Goal: Information Seeking & Learning: Check status

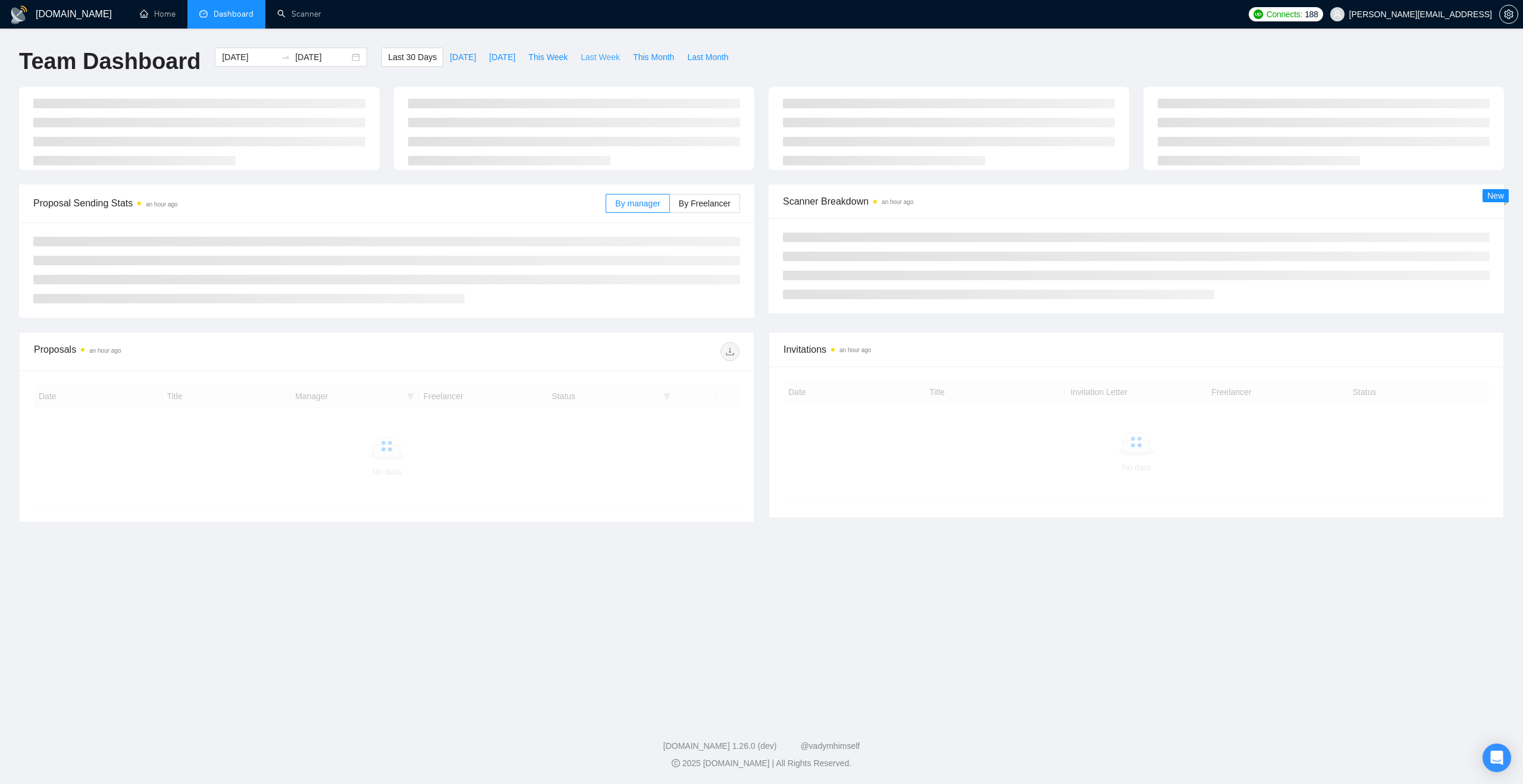
click at [592, 61] on span "Last Week" at bounding box center [600, 57] width 39 height 13
type input "[DATE]"
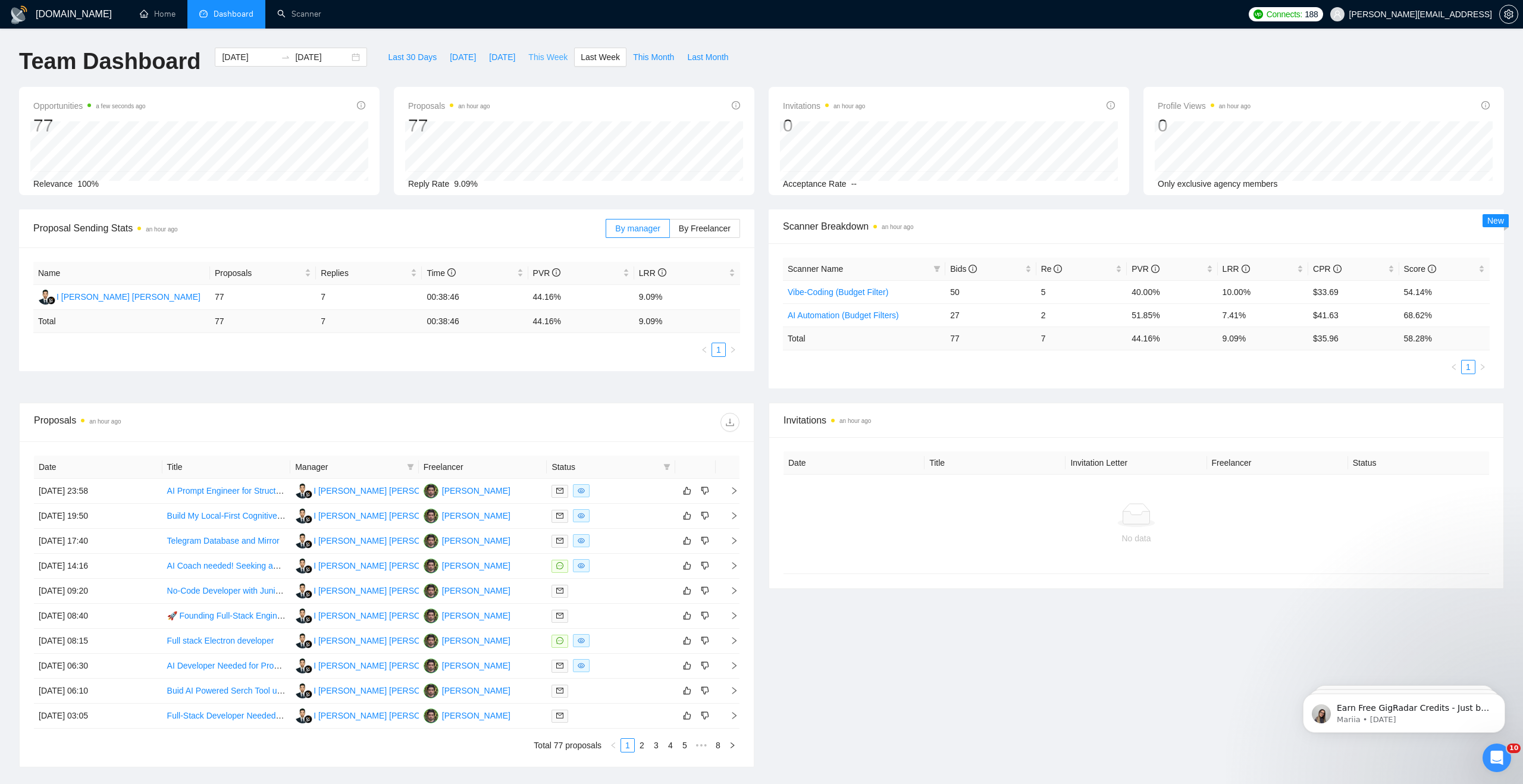
click at [552, 51] on span "This Week" at bounding box center [548, 57] width 39 height 13
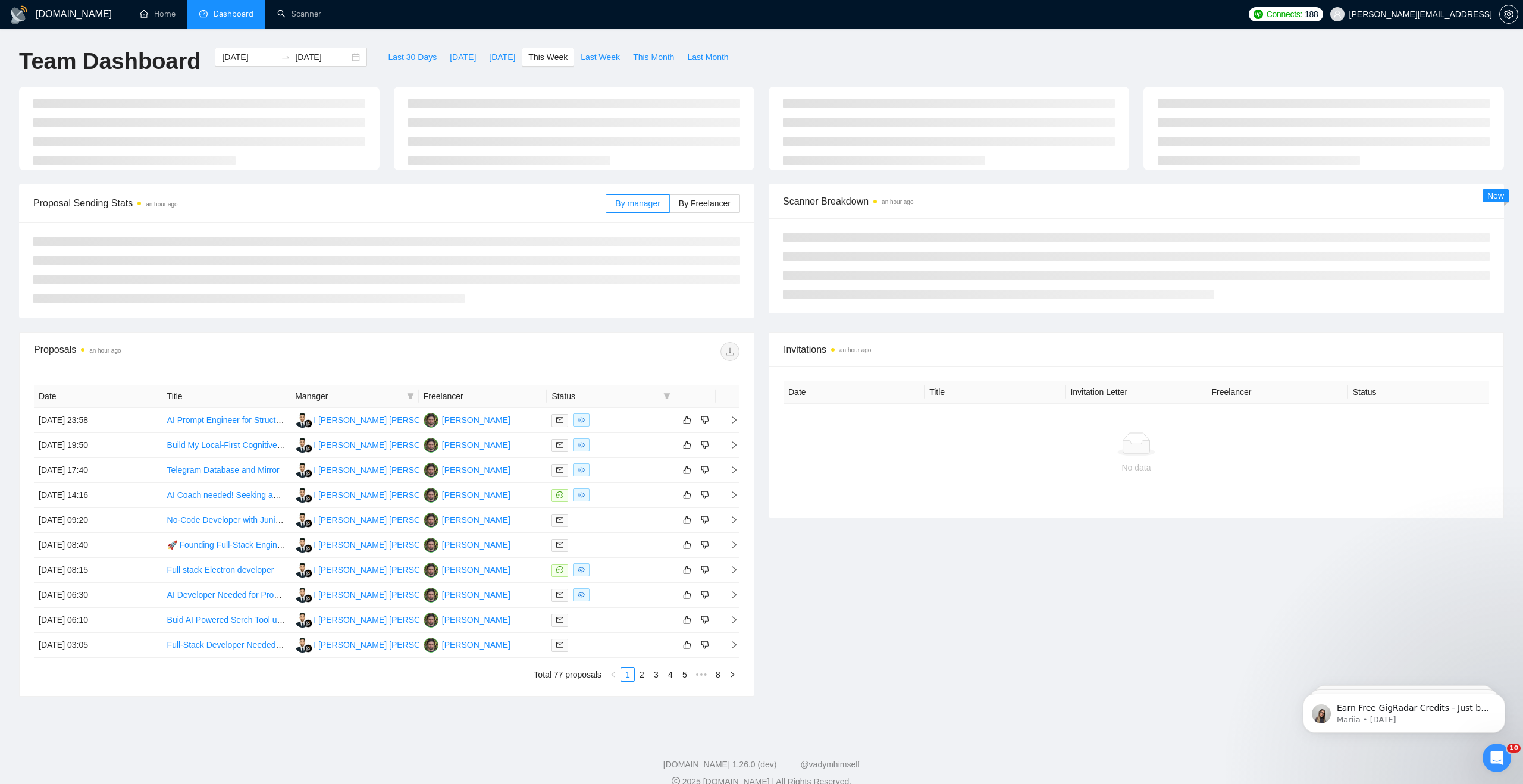
type input "[DATE]"
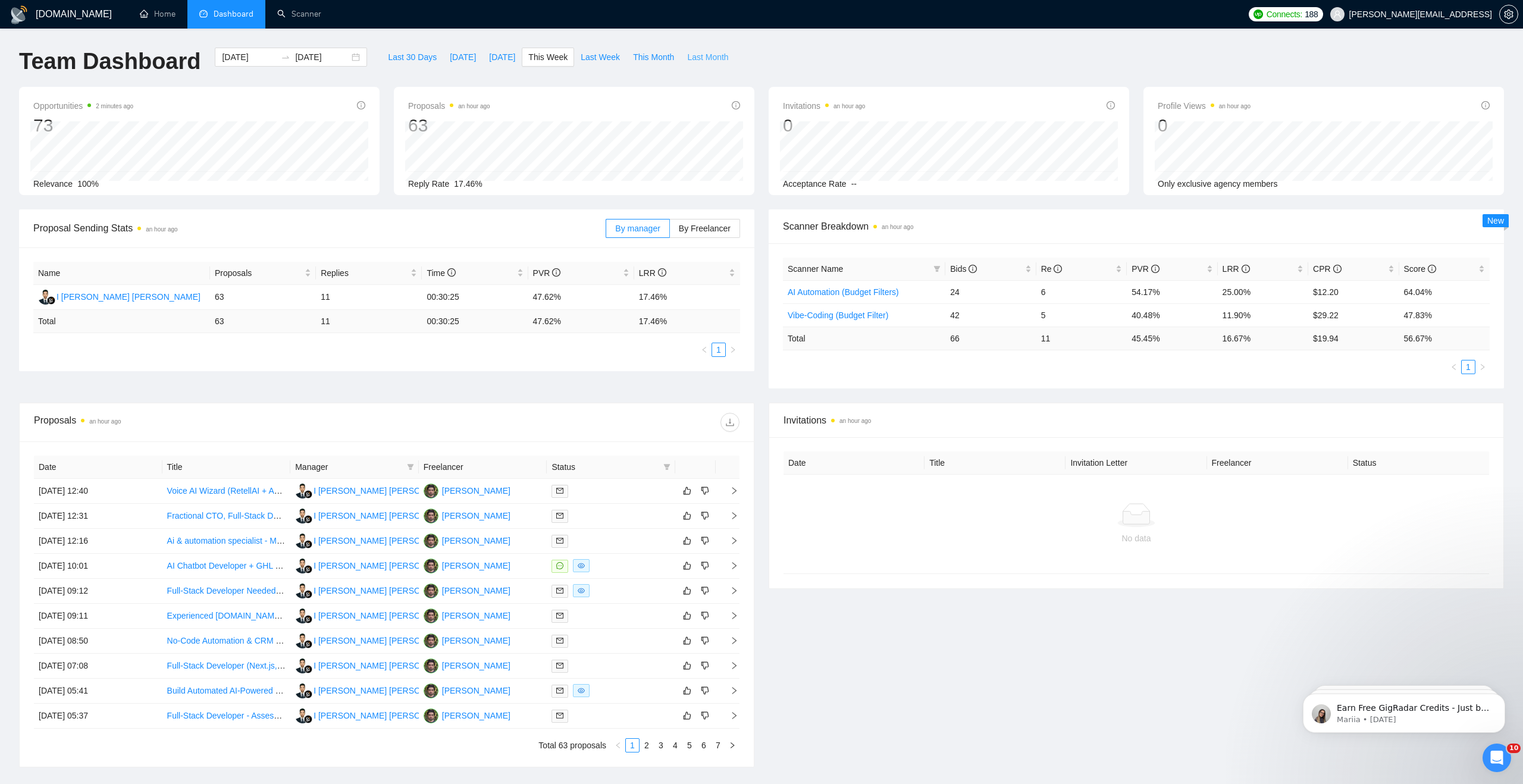
click at [696, 56] on span "Last Month" at bounding box center [707, 57] width 41 height 13
type input "[DATE]"
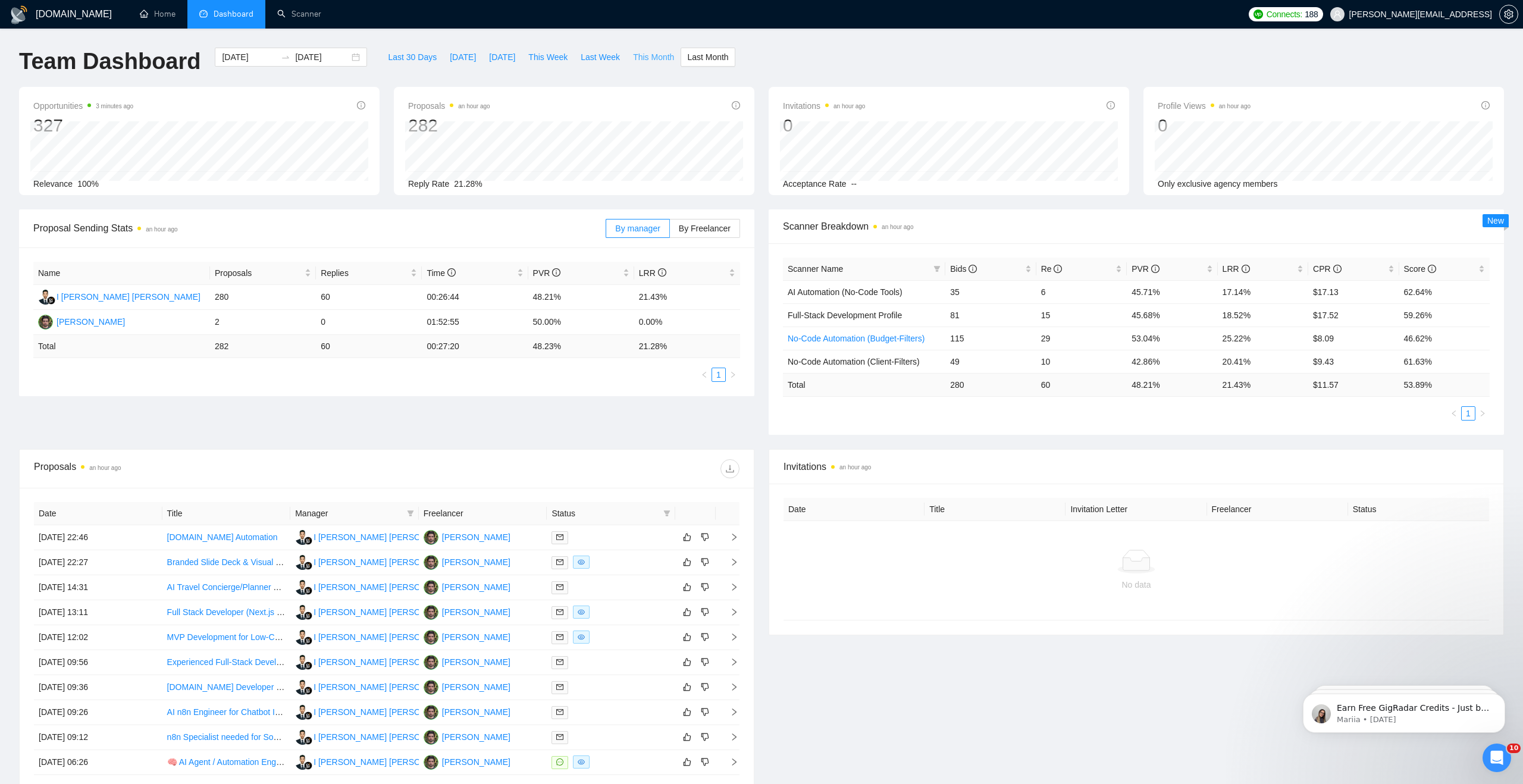
click at [640, 58] on span "This Month" at bounding box center [653, 57] width 41 height 13
type input "[DATE]"
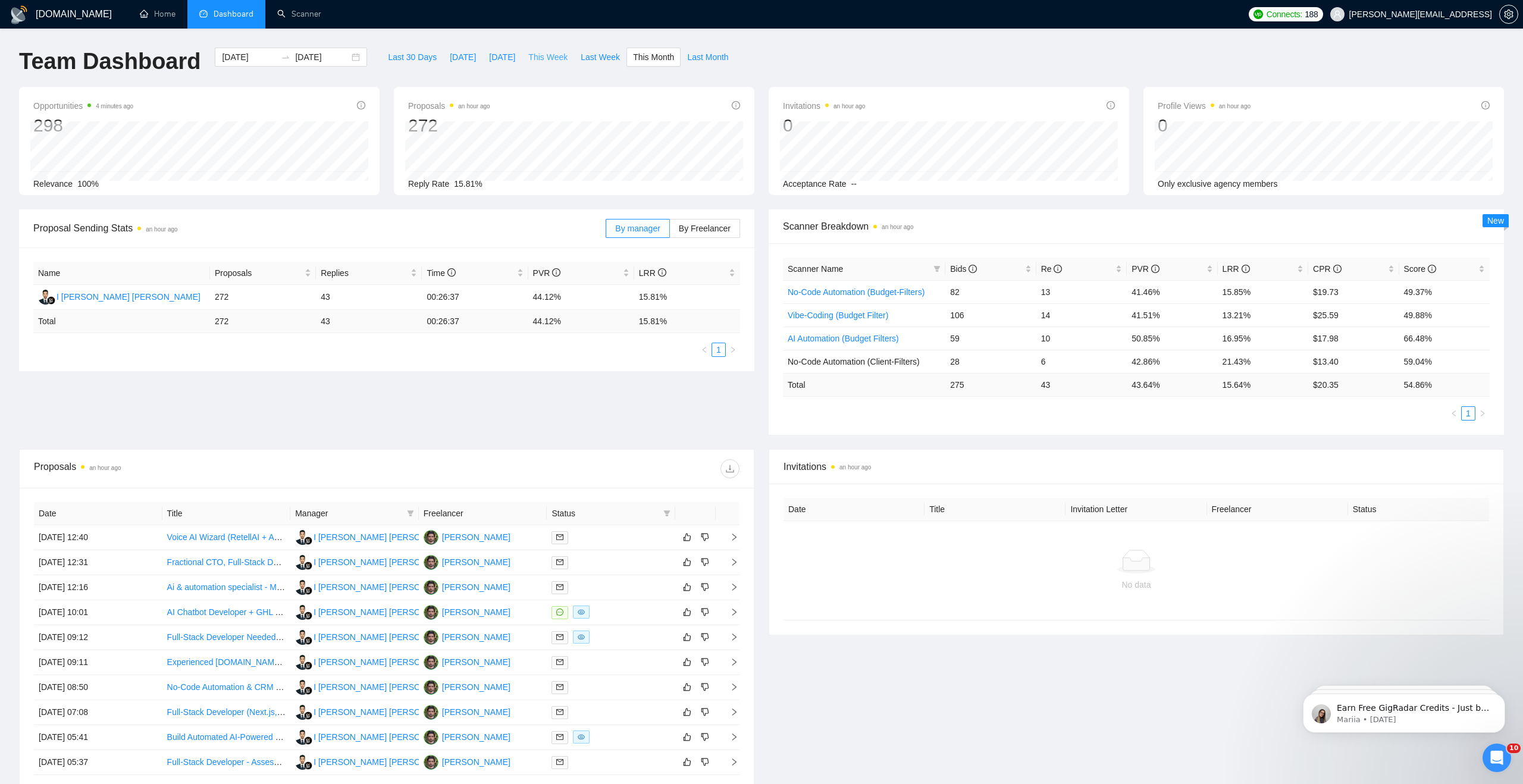
click at [549, 62] on span "This Week" at bounding box center [548, 57] width 39 height 13
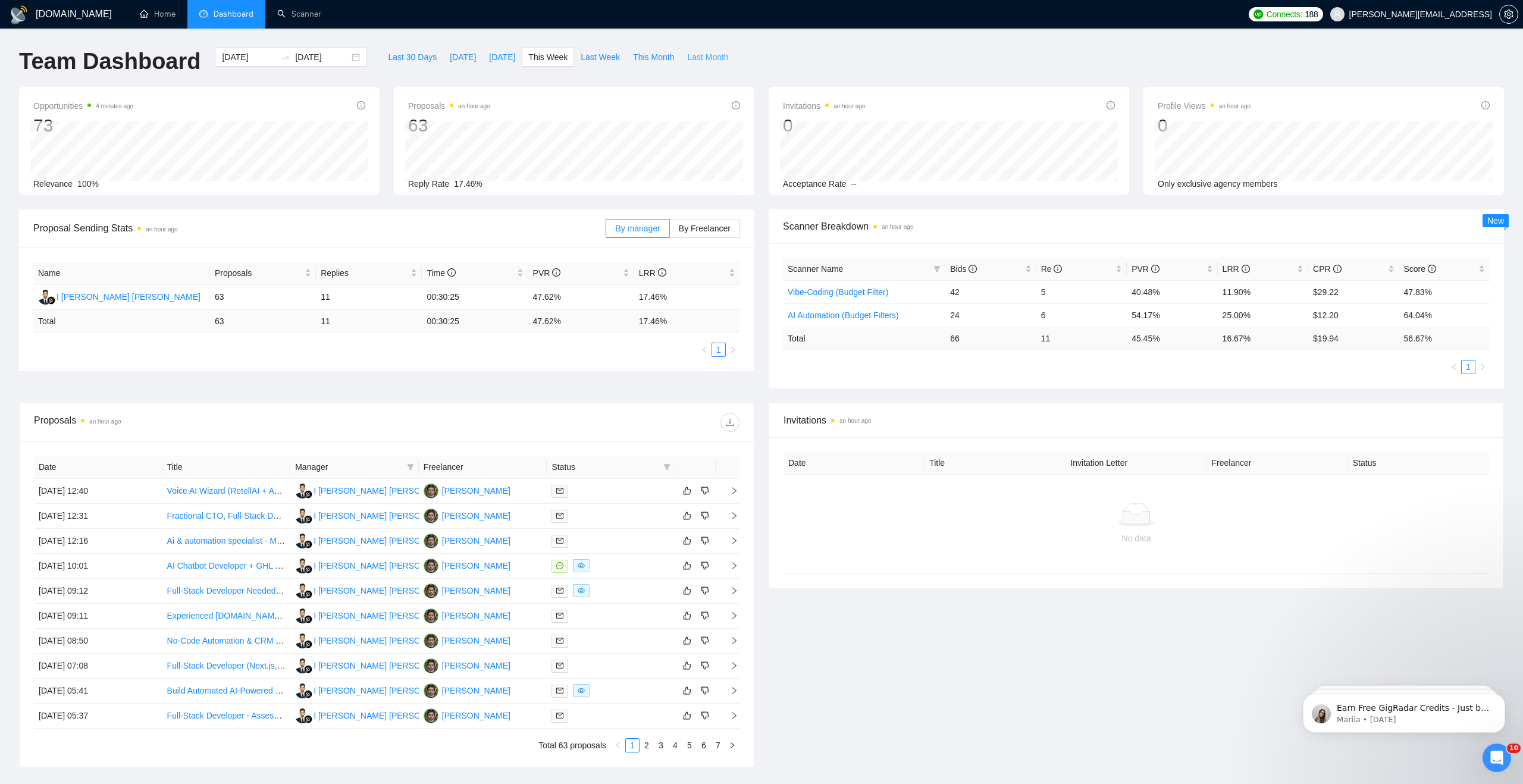
click at [701, 56] on span "Last Month" at bounding box center [707, 57] width 41 height 13
type input "[DATE]"
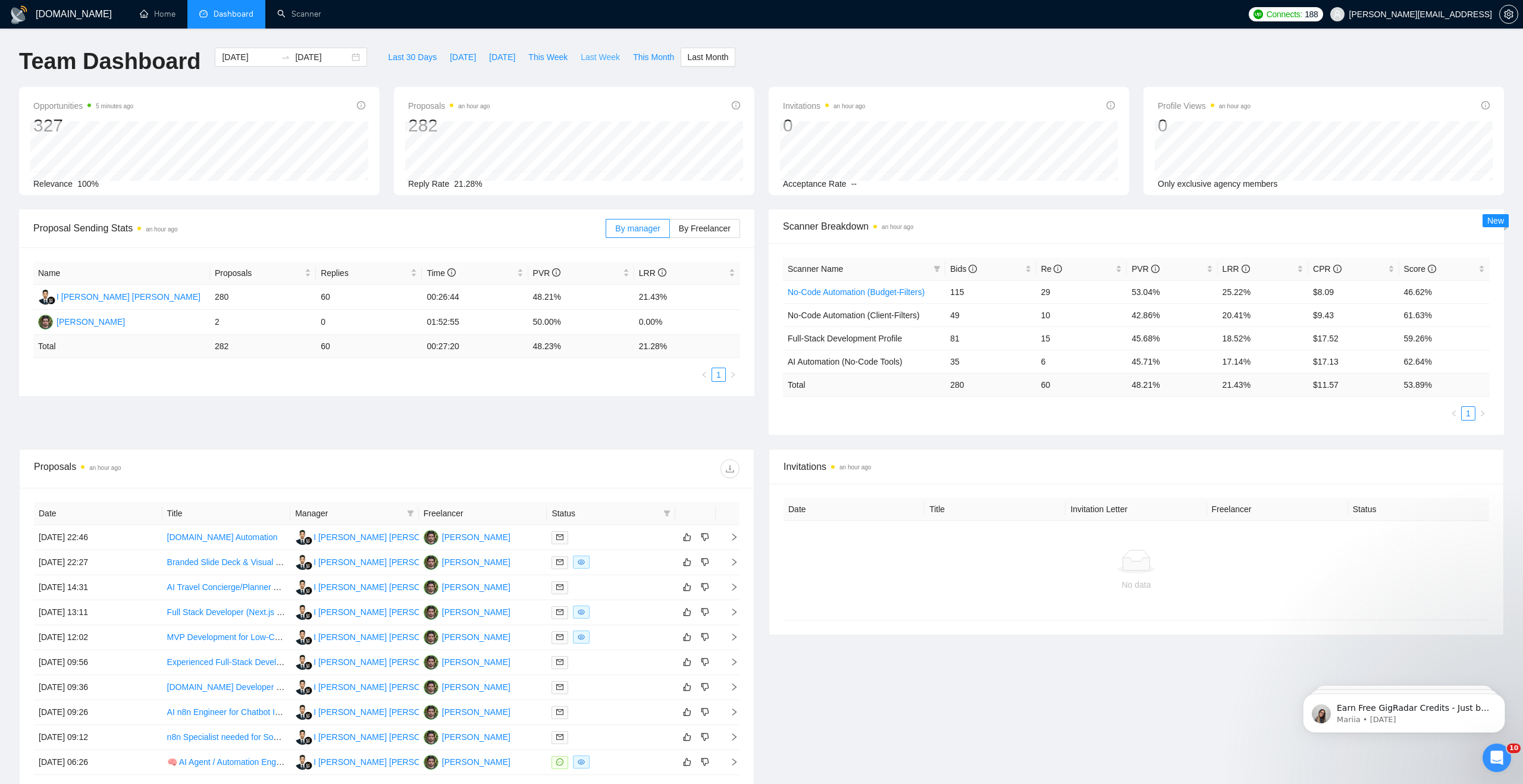
click at [606, 60] on span "Last Week" at bounding box center [600, 57] width 39 height 13
type input "[DATE]"
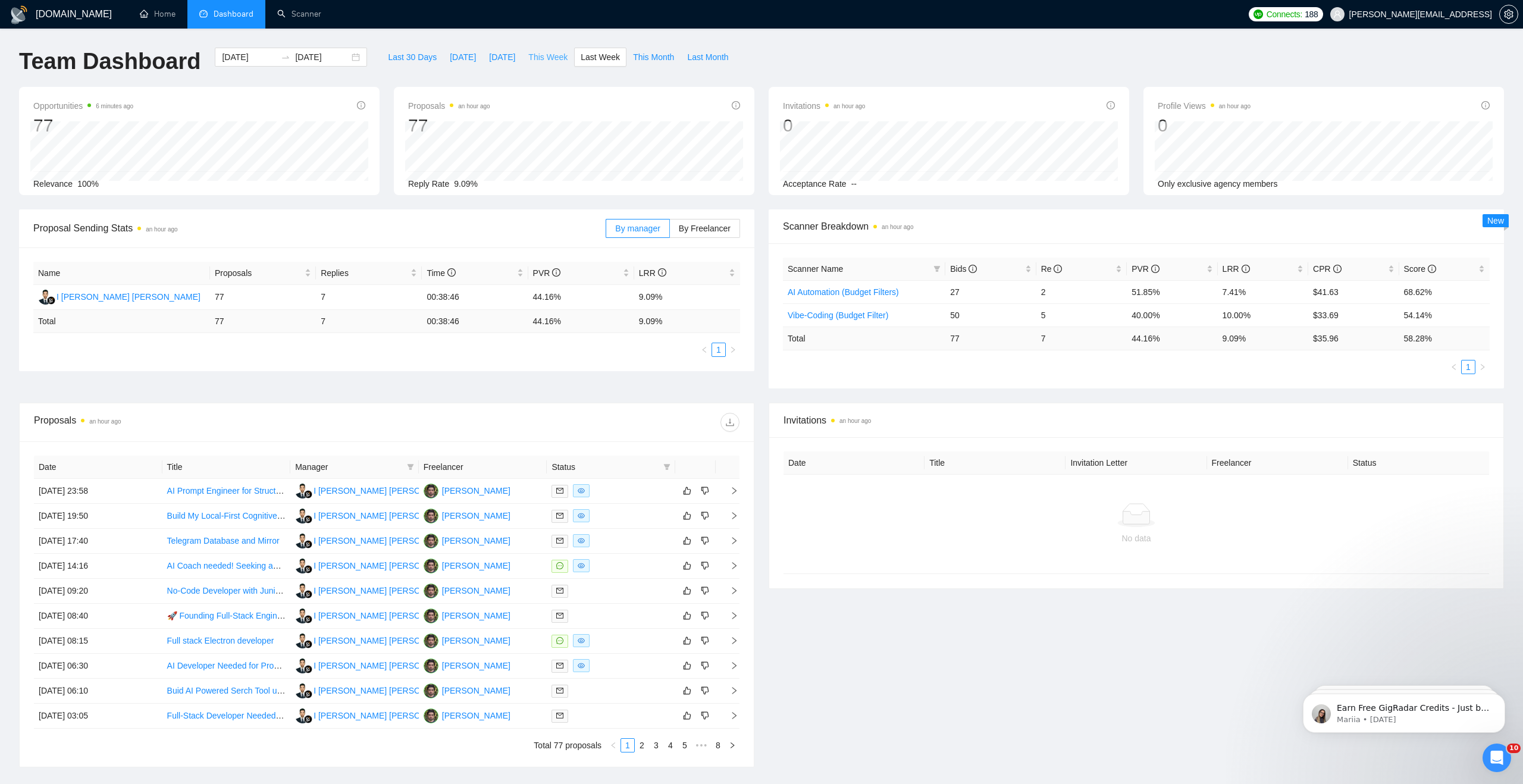
click at [557, 53] on span "This Week" at bounding box center [548, 57] width 39 height 13
type input "[DATE]"
click at [956, 290] on td "42" at bounding box center [990, 292] width 91 height 24
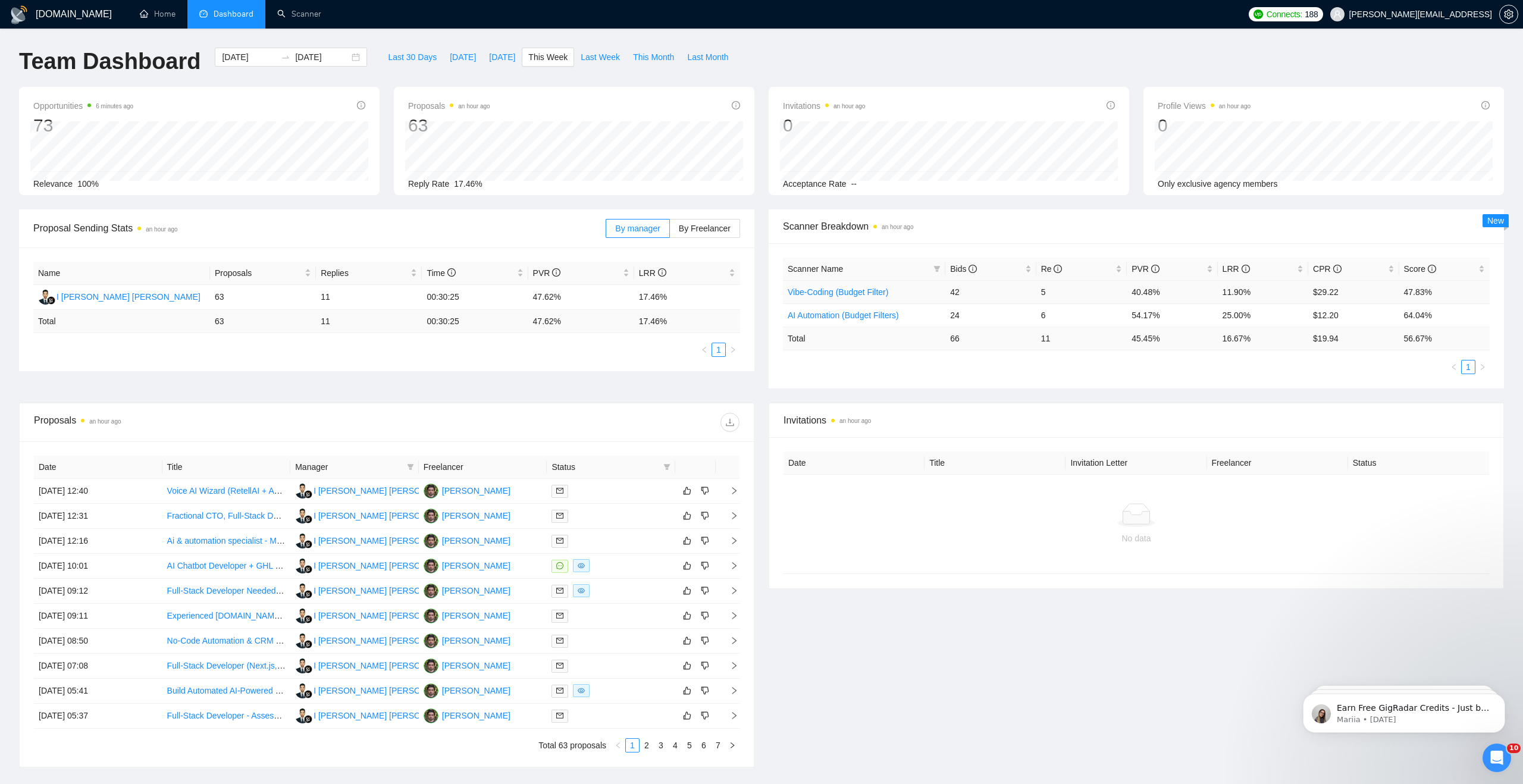
click at [1228, 292] on td "11.90%" at bounding box center [1263, 292] width 91 height 24
click at [953, 313] on td "24" at bounding box center [990, 315] width 91 height 24
click at [1230, 319] on td "25.00%" at bounding box center [1263, 315] width 91 height 24
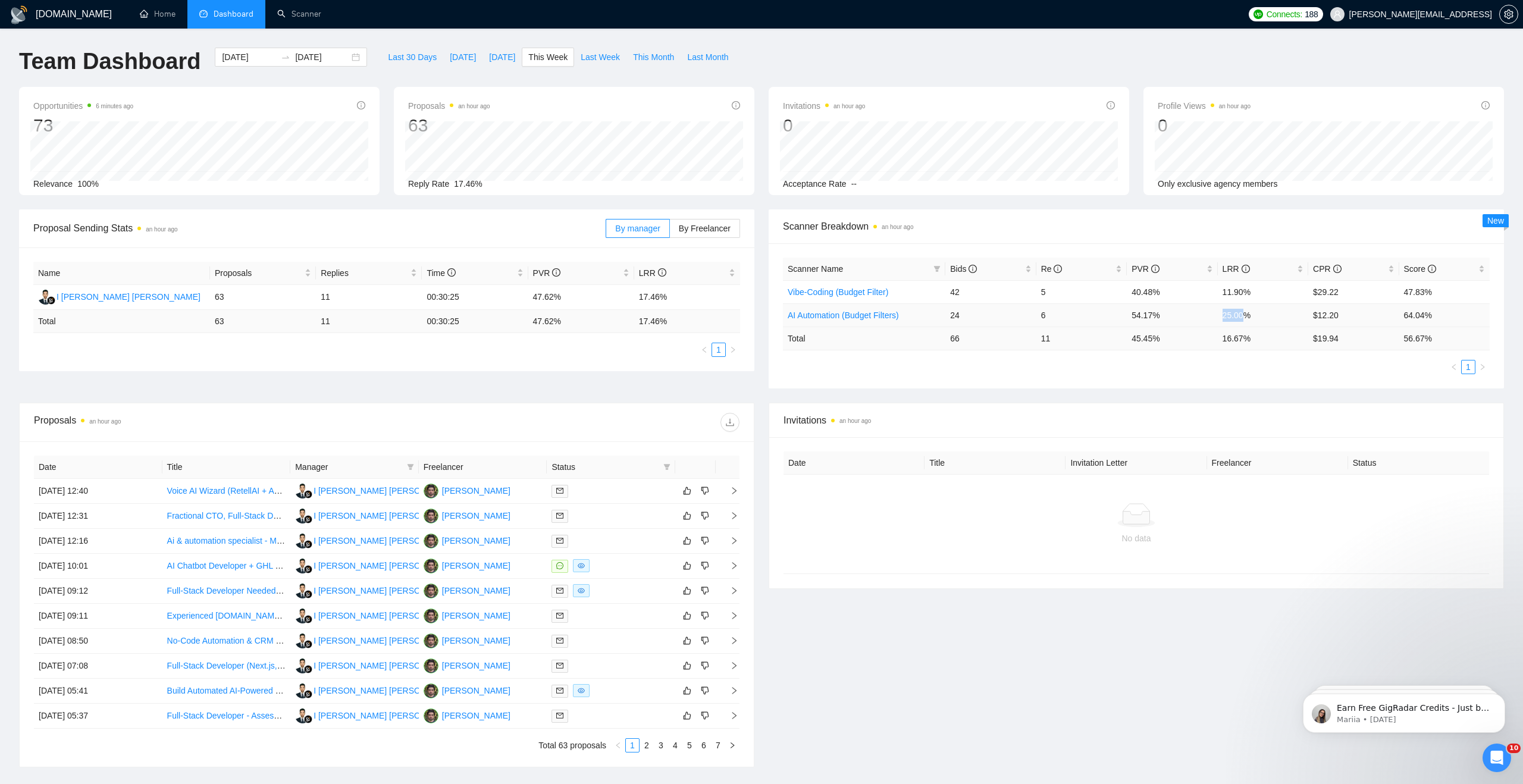
click at [1230, 319] on td "25.00%" at bounding box center [1263, 315] width 91 height 24
click at [703, 60] on span "Last Month" at bounding box center [707, 57] width 41 height 13
type input "[DATE]"
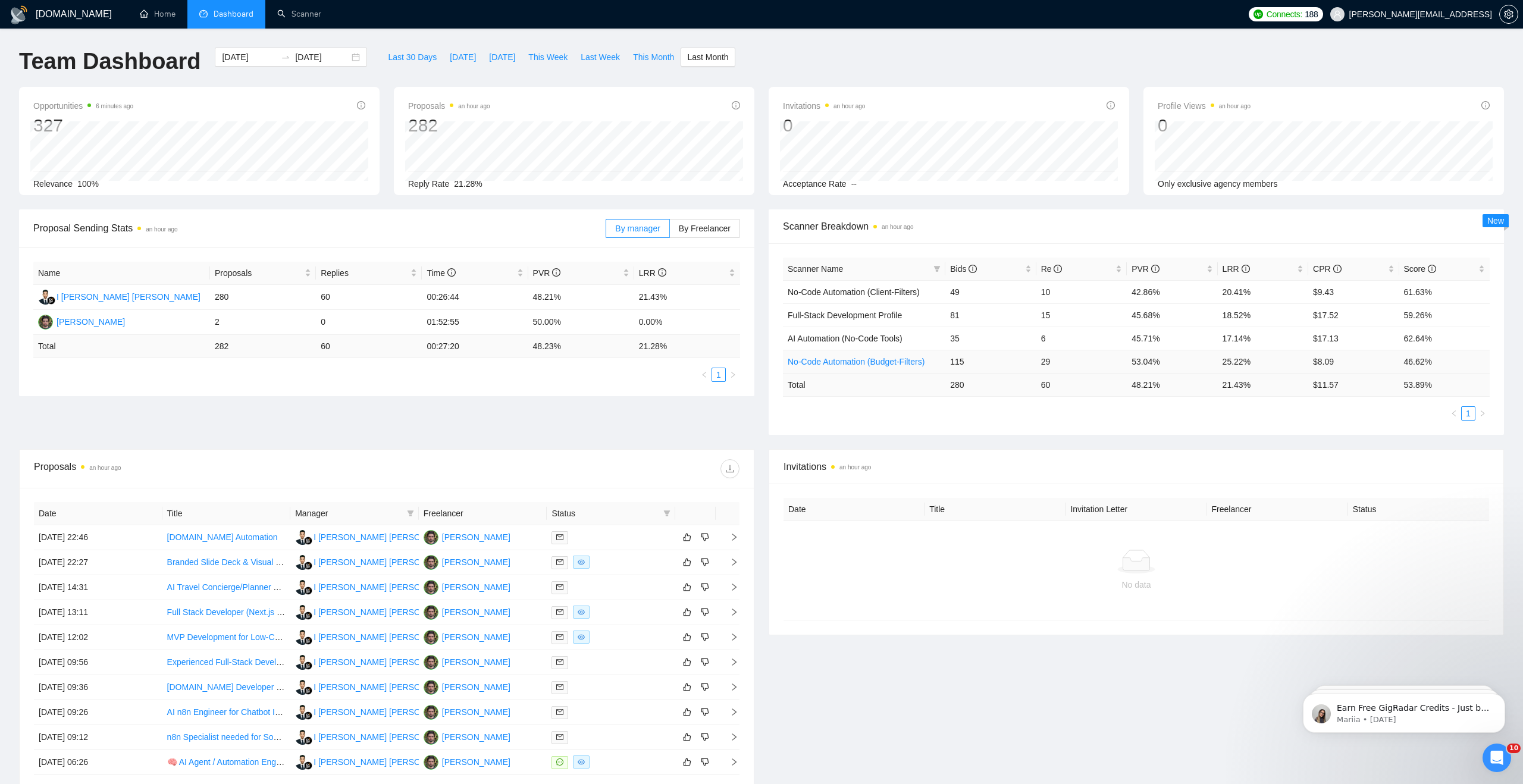
click at [950, 362] on td "115" at bounding box center [990, 361] width 91 height 24
click at [950, 363] on td "115" at bounding box center [990, 361] width 91 height 24
click at [1240, 365] on td "25.22%" at bounding box center [1263, 361] width 91 height 24
click at [1139, 360] on td "53.04%" at bounding box center [1172, 361] width 91 height 24
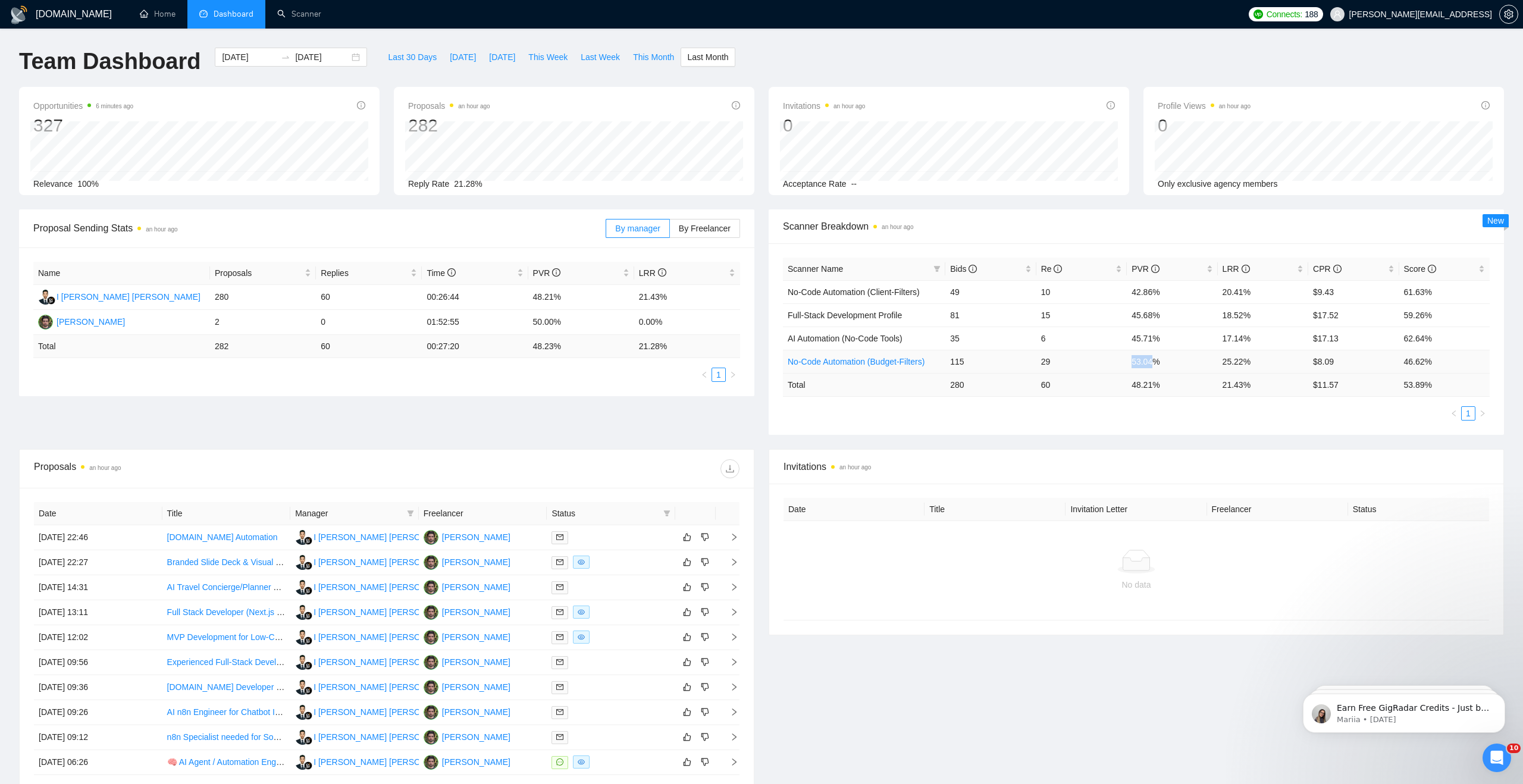
click at [1139, 360] on td "53.04%" at bounding box center [1172, 361] width 91 height 24
click at [1110, 357] on td "29" at bounding box center [1081, 361] width 91 height 24
click at [656, 53] on span "This Month" at bounding box center [653, 57] width 41 height 13
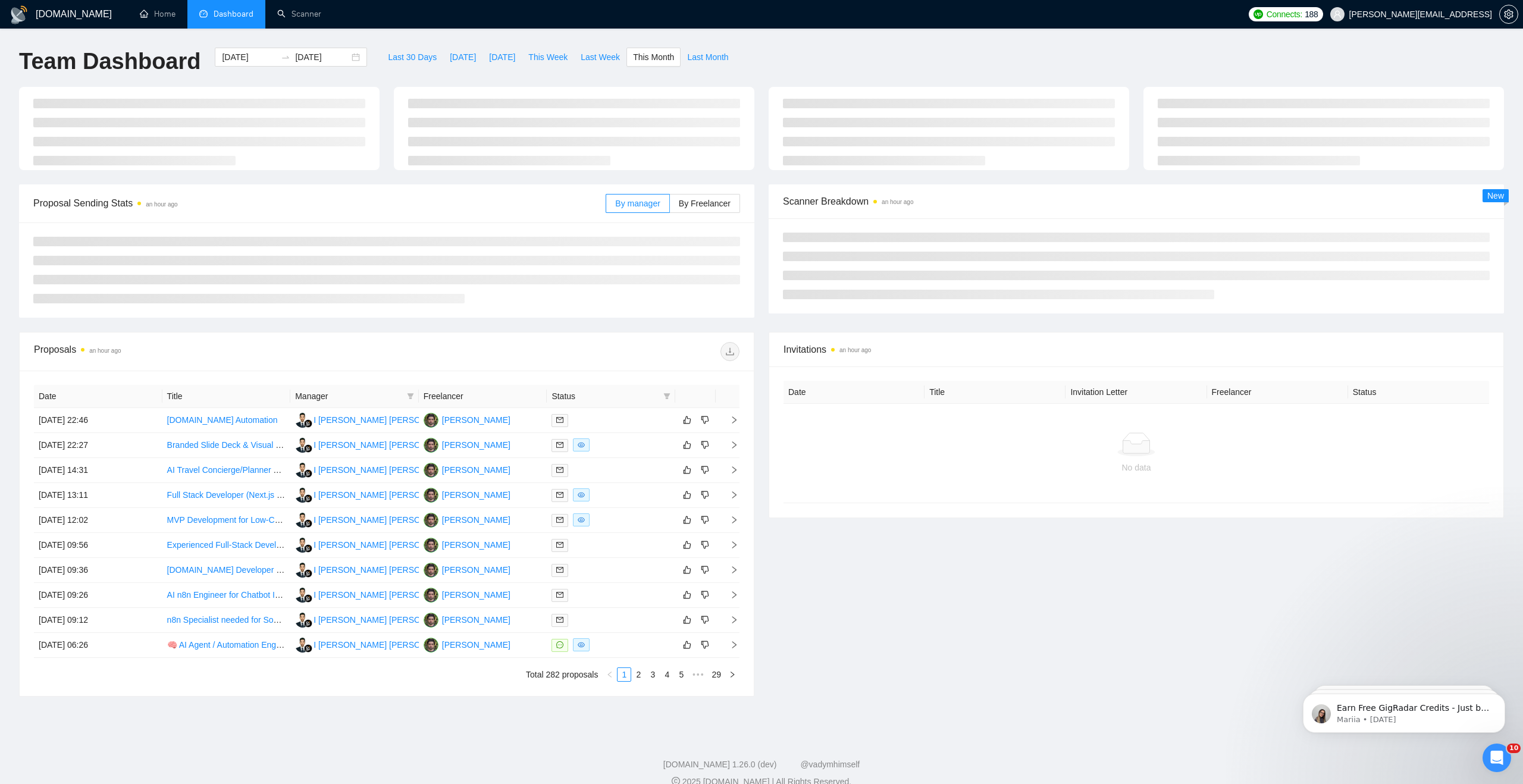
type input "[DATE]"
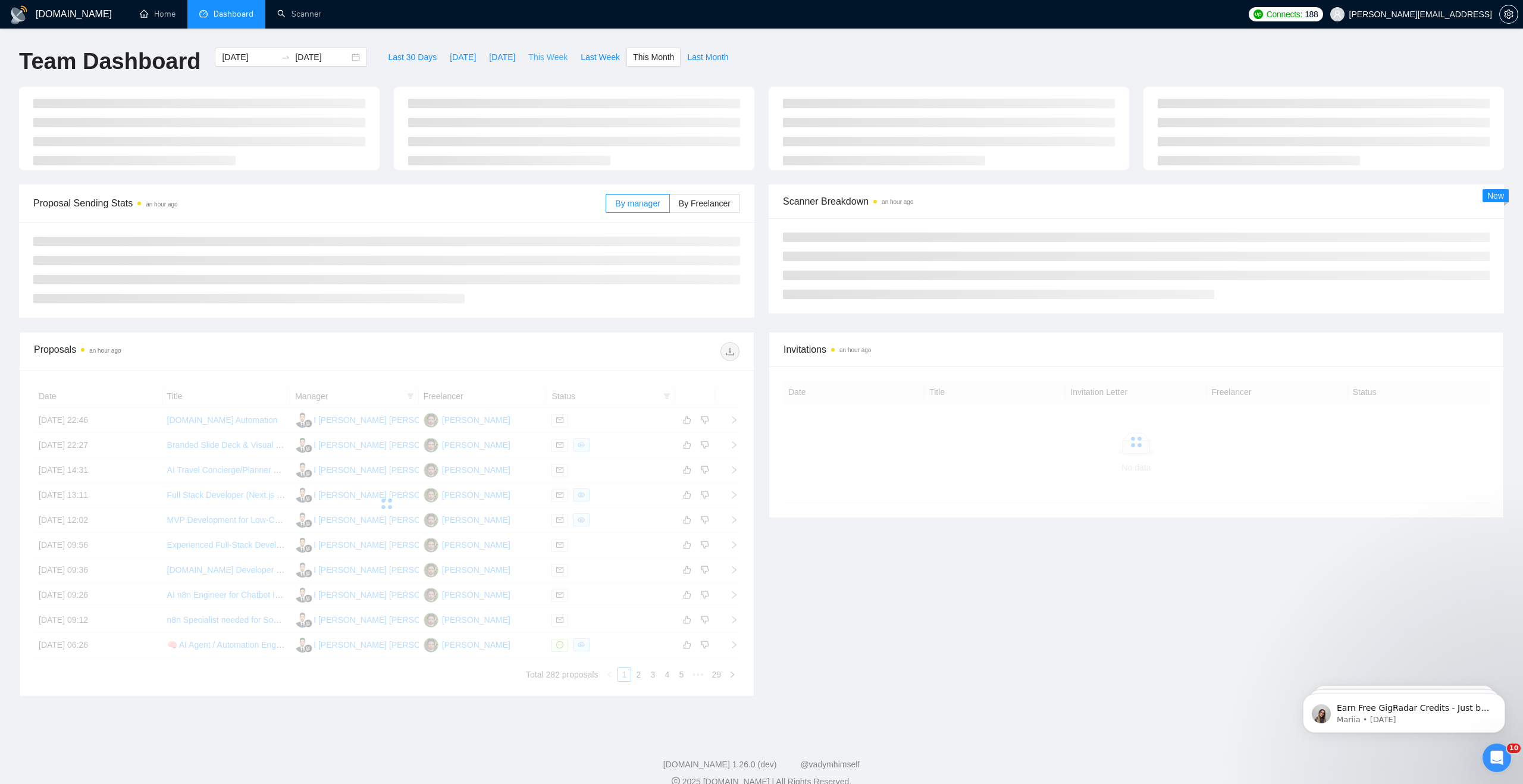
click at [551, 57] on span "This Week" at bounding box center [548, 57] width 39 height 13
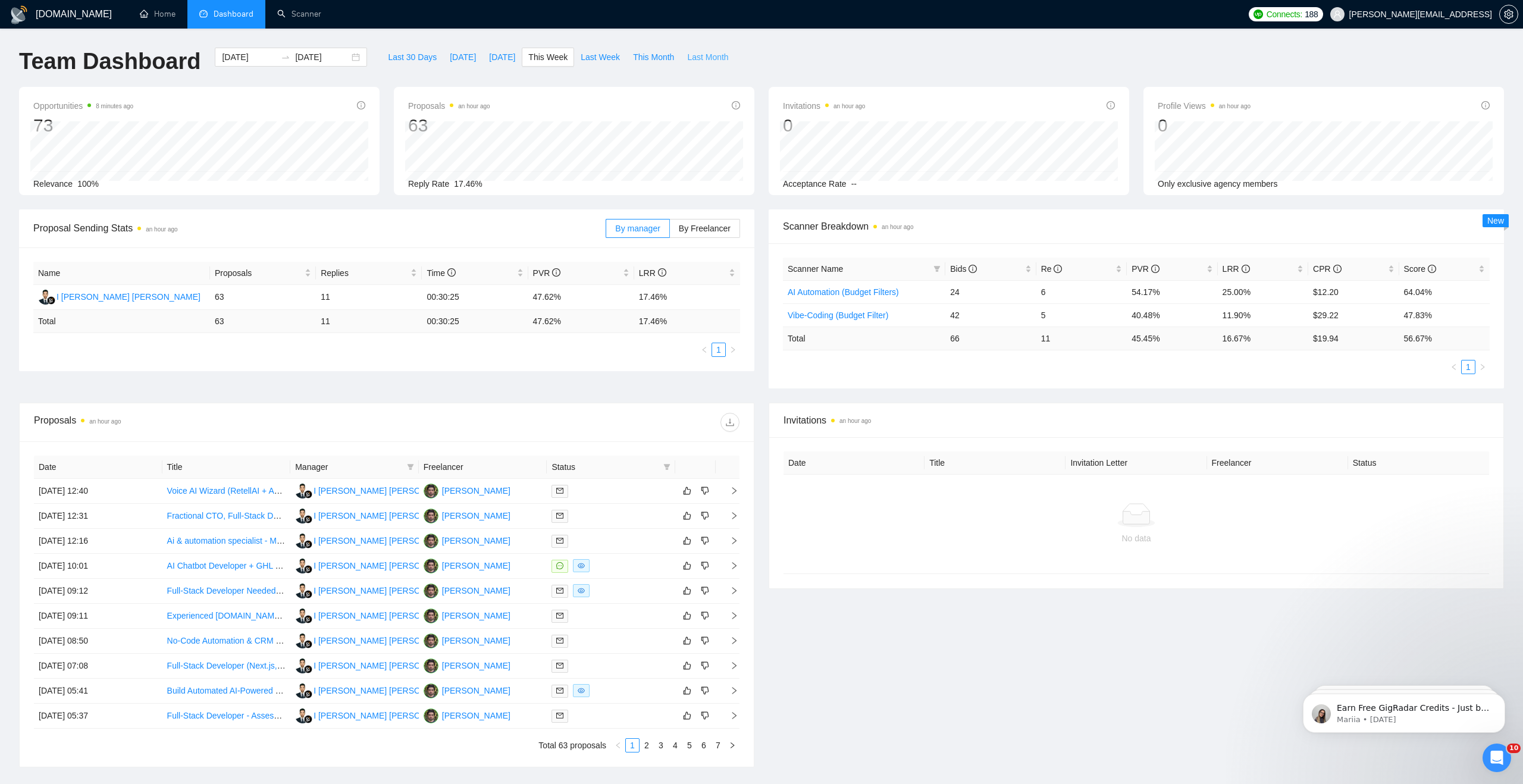
click at [700, 57] on span "Last Month" at bounding box center [707, 57] width 41 height 13
type input "[DATE]"
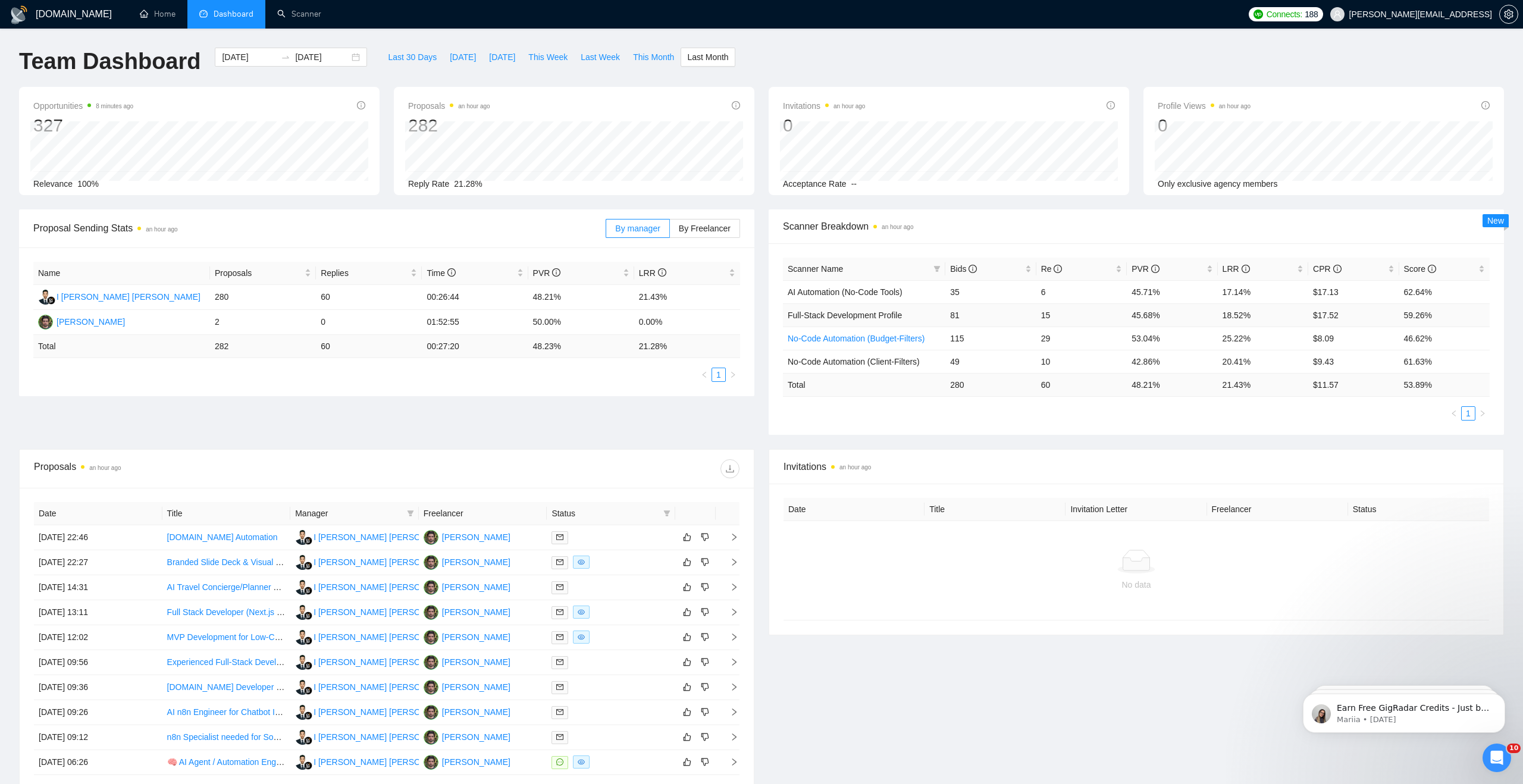
click at [824, 314] on span "Full-Stack Development Profile" at bounding box center [845, 316] width 114 height 10
click at [616, 57] on span "Last Week" at bounding box center [600, 57] width 39 height 13
type input "[DATE]"
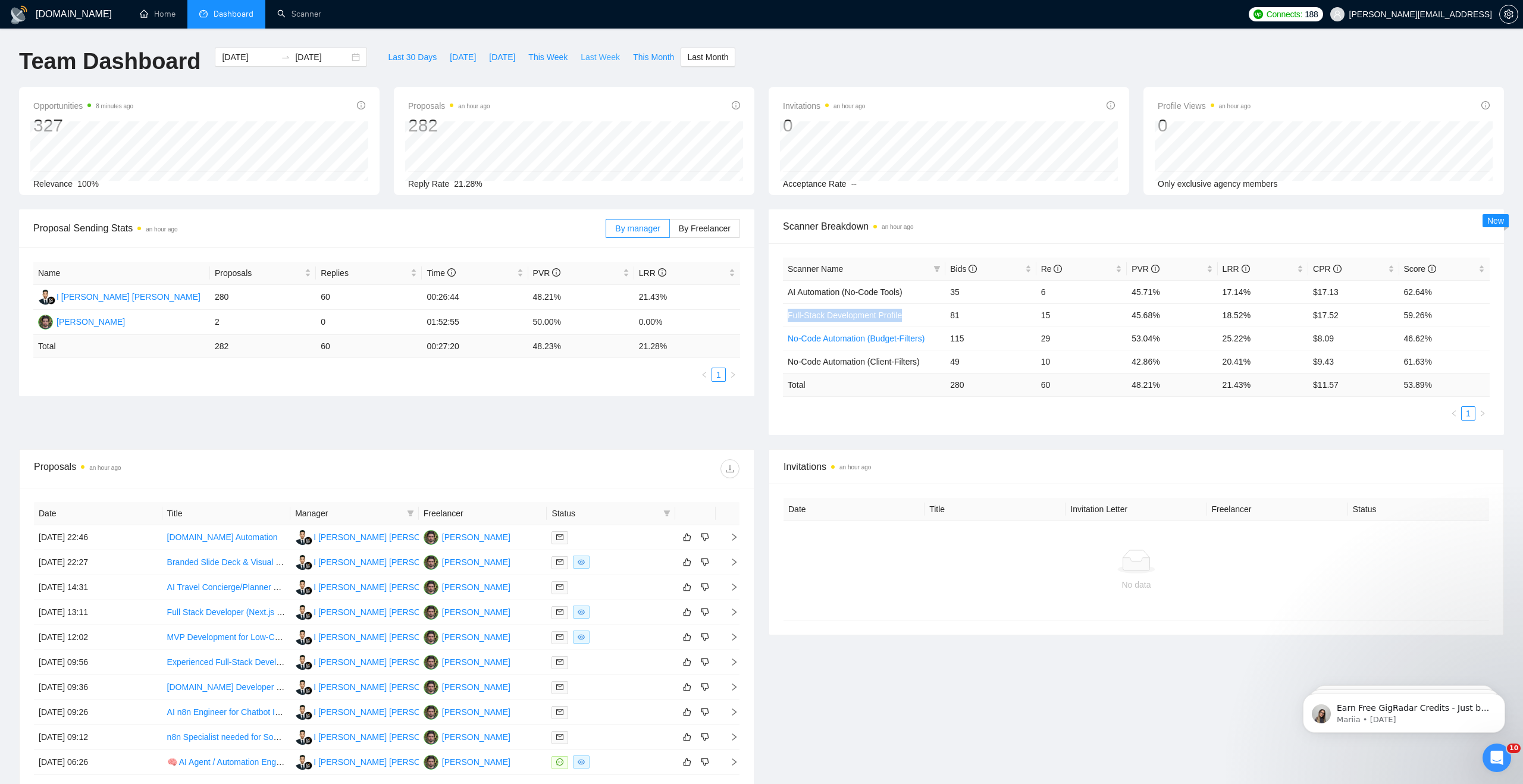
type input "[DATE]"
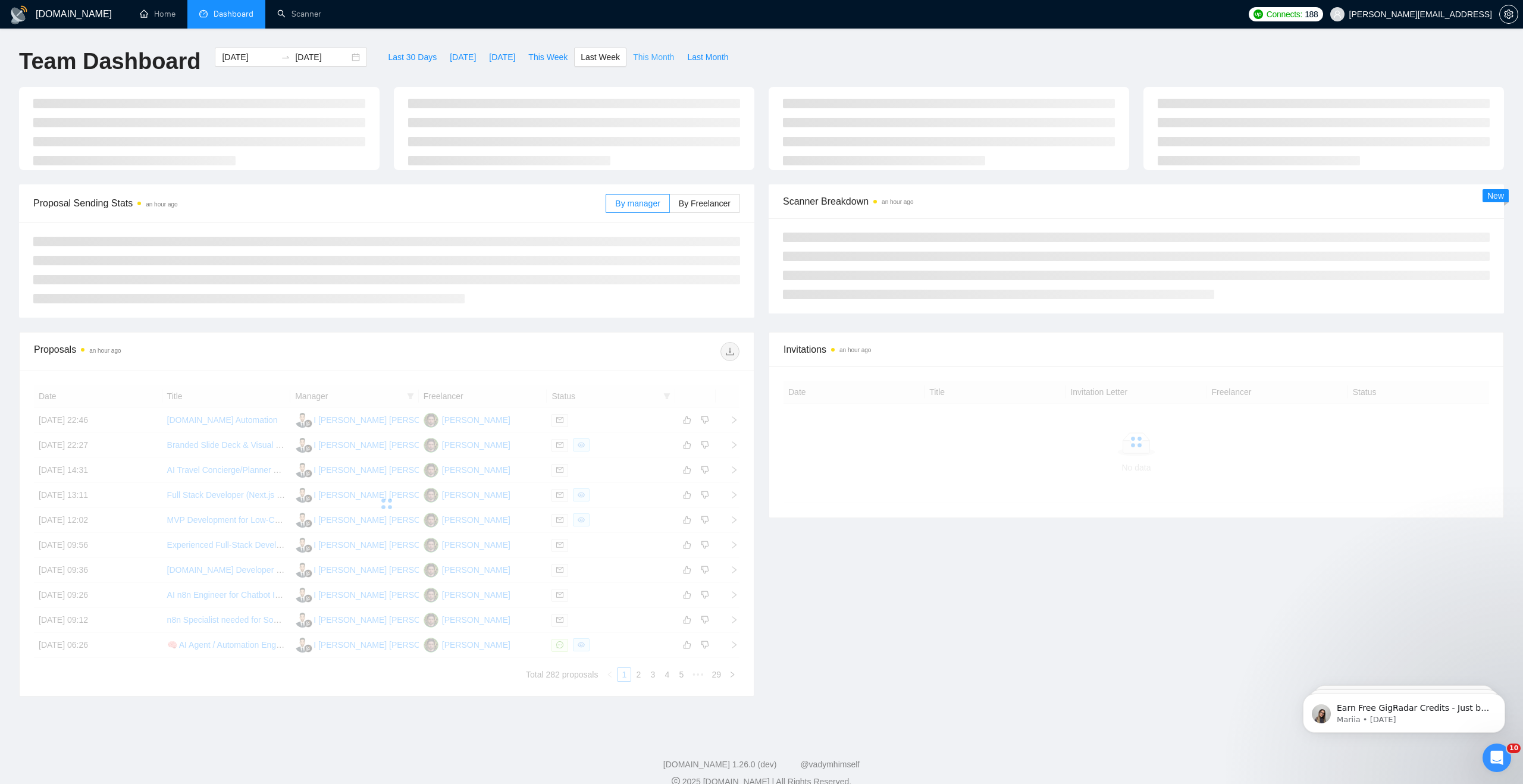
click at [656, 65] on button "This Month" at bounding box center [654, 57] width 54 height 19
type input "[DATE]"
click at [557, 62] on span "This Week" at bounding box center [548, 57] width 39 height 13
type input "[DATE]"
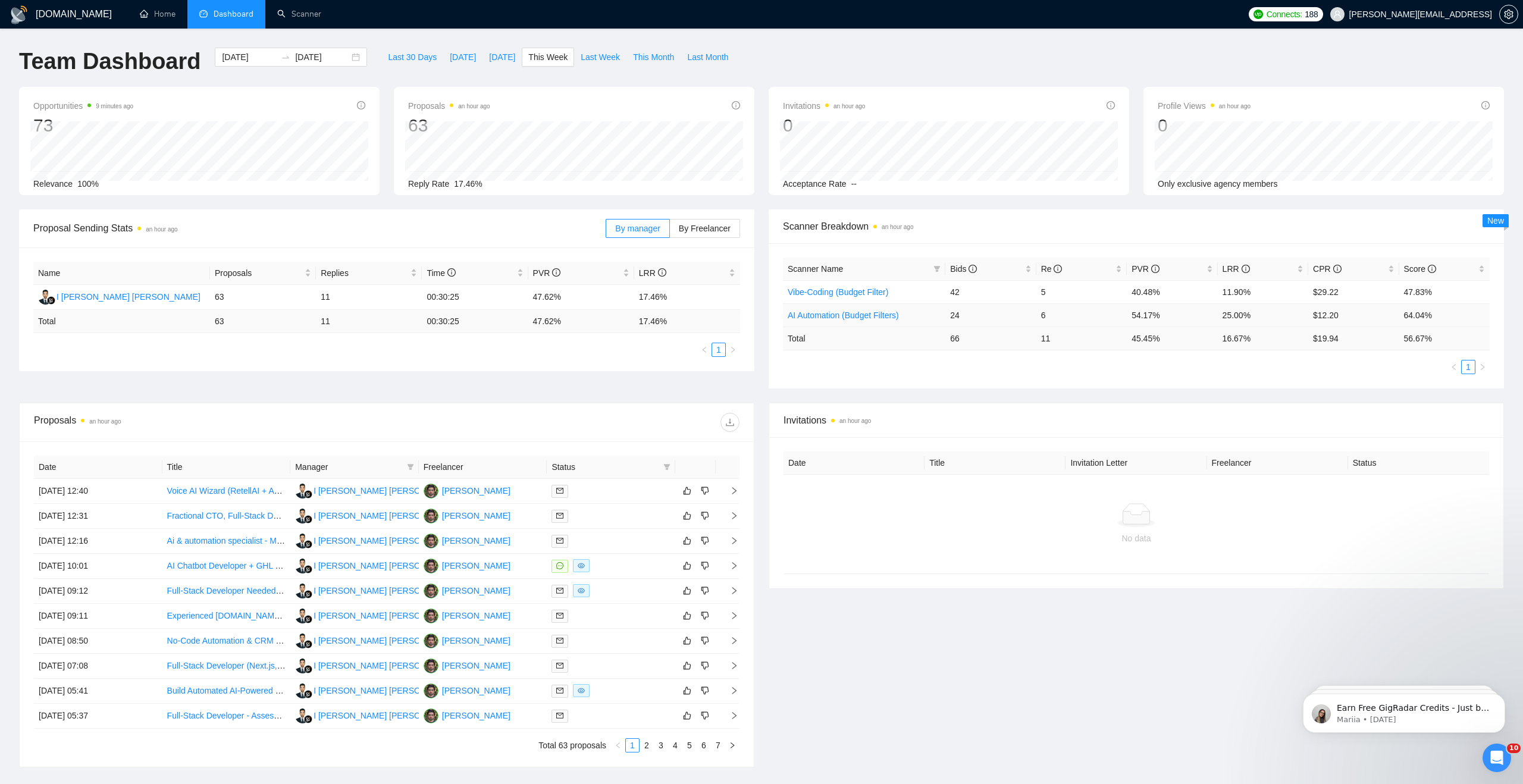
click at [834, 316] on link "AI Automation (Budget Filters)" at bounding box center [843, 316] width 111 height 10
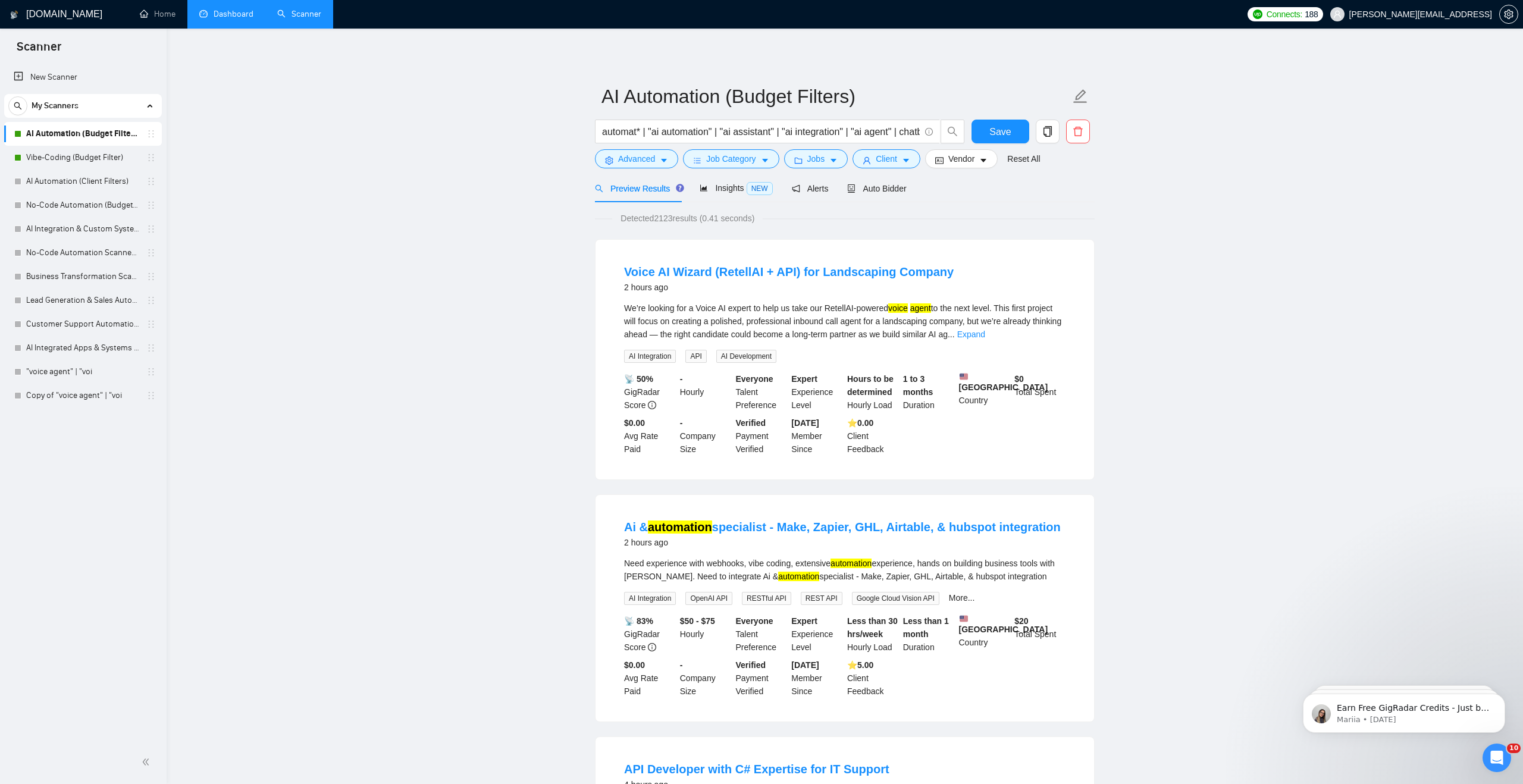
click at [230, 19] on link "Dashboard" at bounding box center [226, 14] width 54 height 10
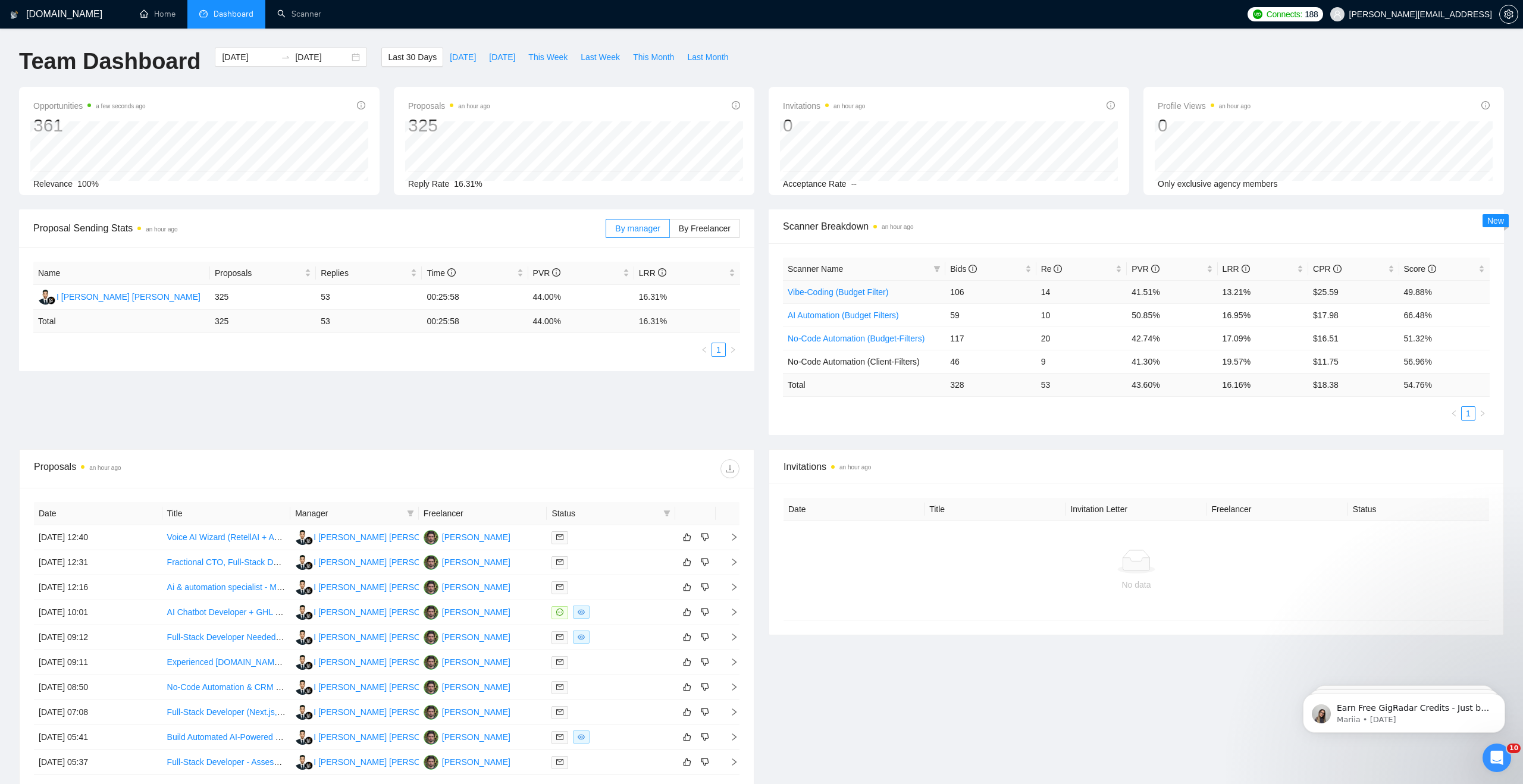
click at [1238, 298] on td "13.21%" at bounding box center [1263, 292] width 91 height 24
click at [616, 55] on span "Last Week" at bounding box center [600, 57] width 39 height 13
type input "[DATE]"
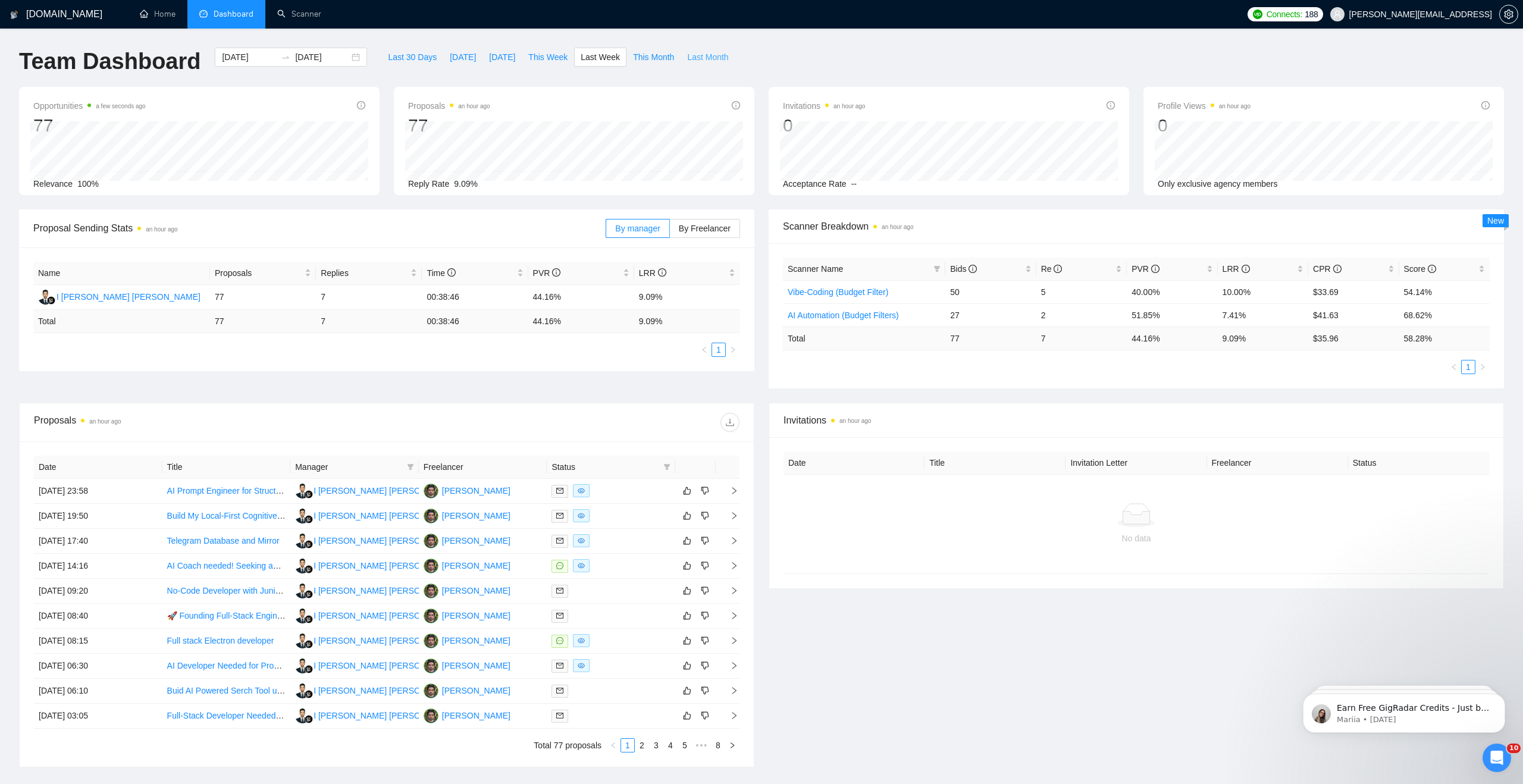
click at [701, 57] on span "Last Month" at bounding box center [707, 57] width 41 height 13
type input "[DATE]"
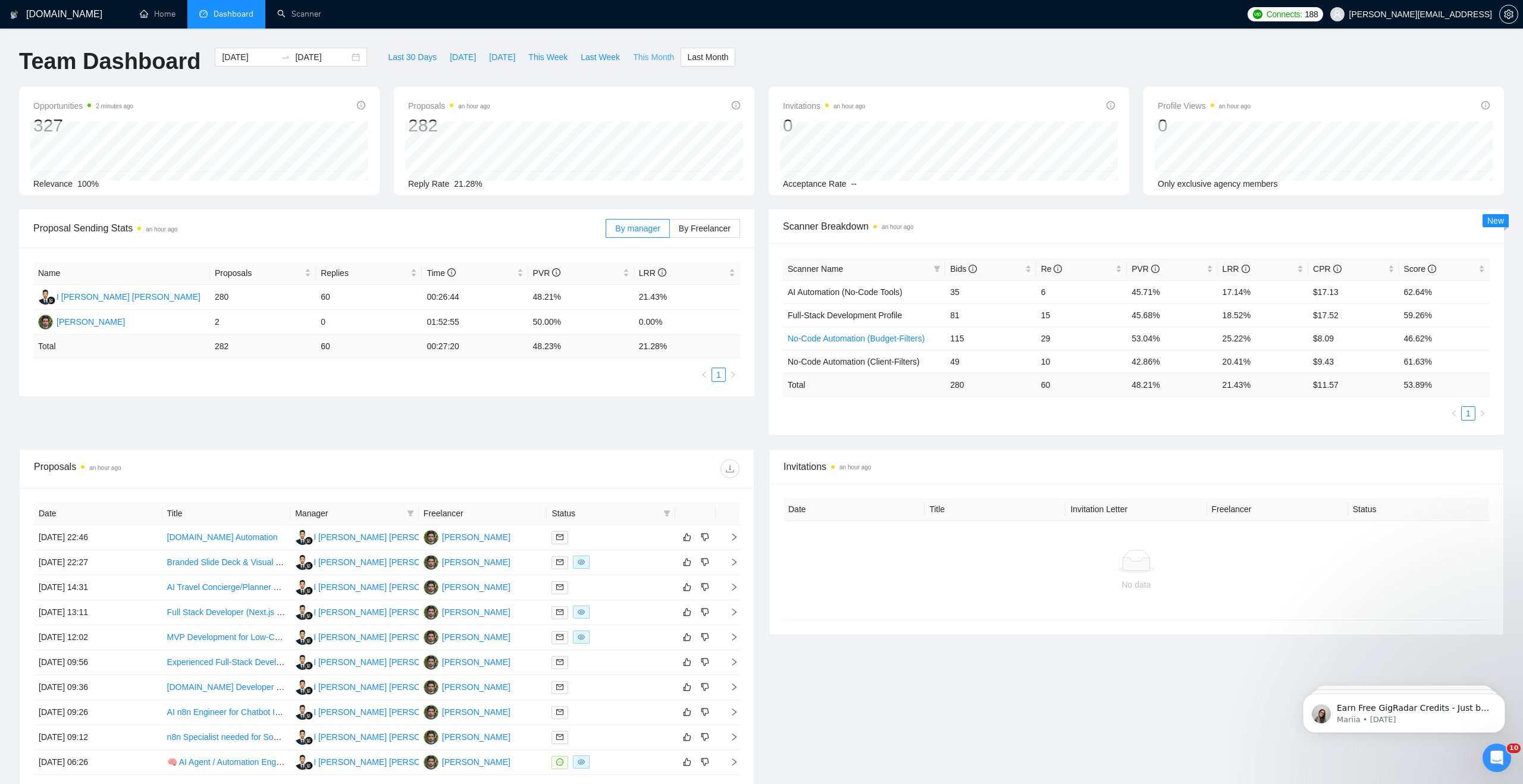
click at [649, 55] on span "This Month" at bounding box center [653, 57] width 41 height 13
type input "[DATE]"
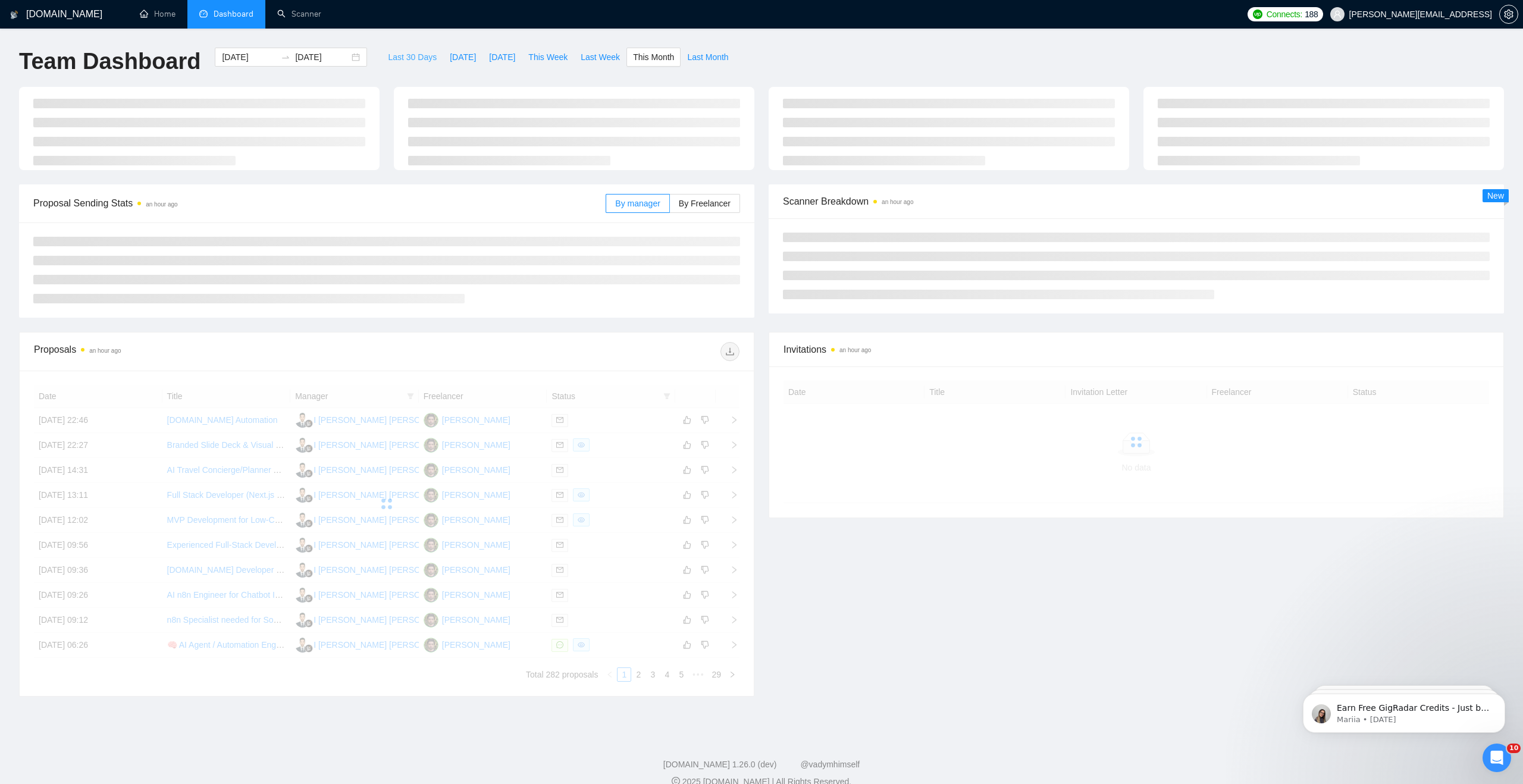
click at [399, 57] on span "Last 30 Days" at bounding box center [412, 57] width 48 height 13
type input "[DATE]"
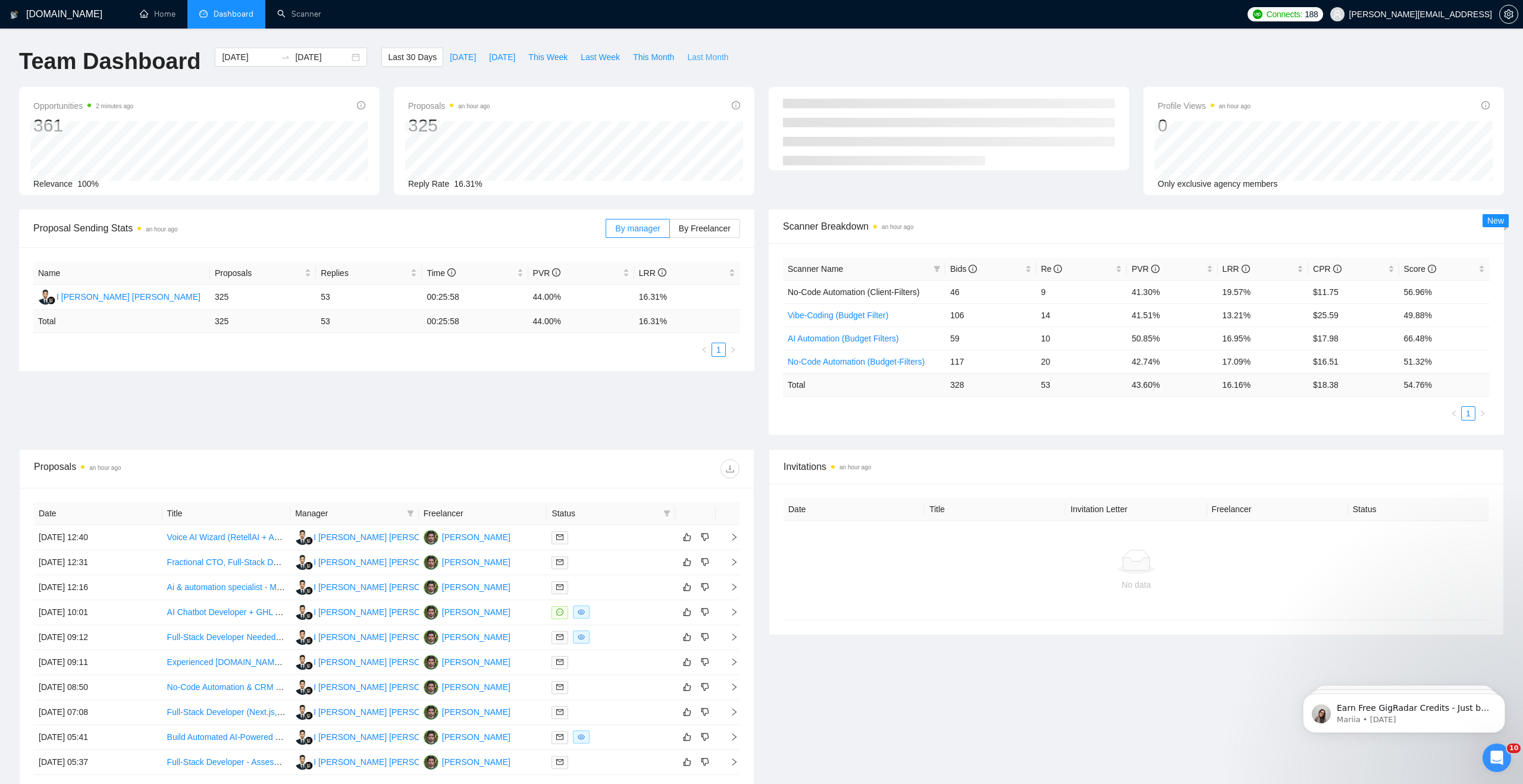
click at [709, 55] on span "Last Month" at bounding box center [707, 57] width 41 height 13
type input "[DATE]"
